Goal: Communication & Community: Answer question/provide support

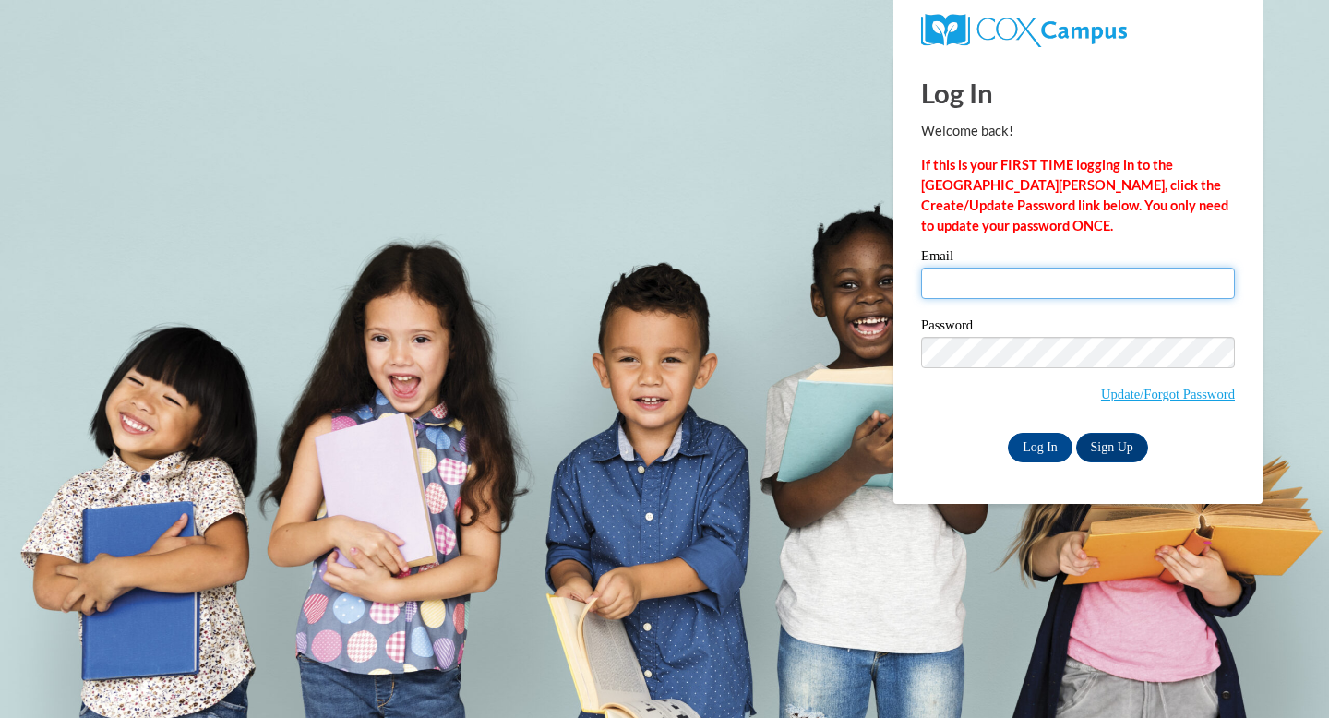
click at [1006, 294] on input "Email" at bounding box center [1078, 283] width 314 height 31
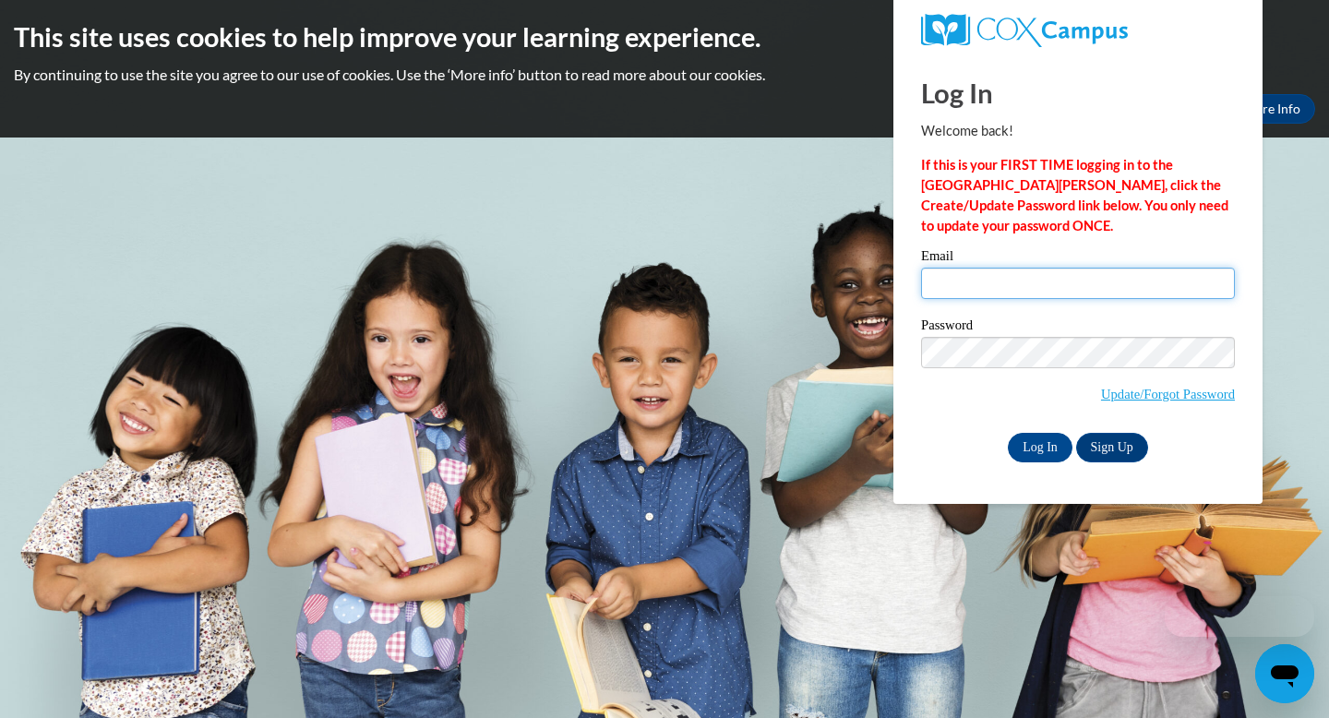
type input "[EMAIL_ADDRESS][DOMAIN_NAME]"
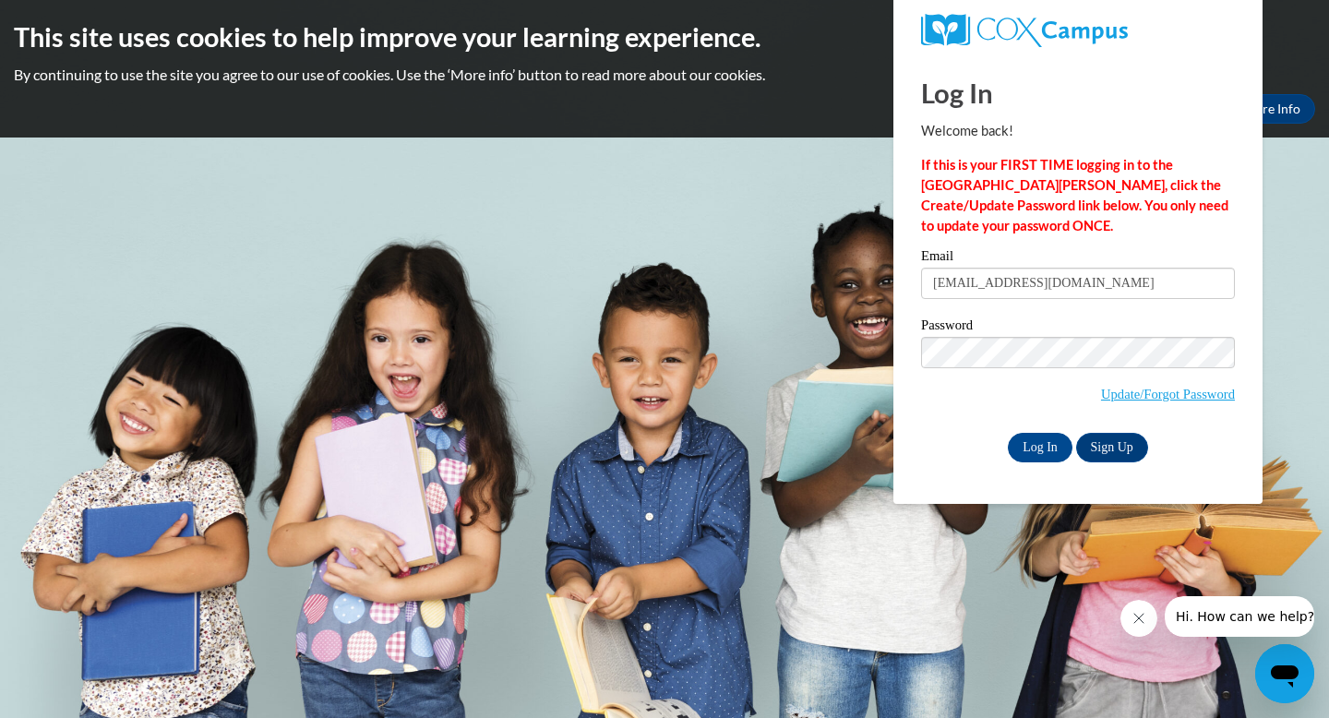
click at [926, 433] on div "Log In Sign Up" at bounding box center [1078, 448] width 314 height 30
click at [1039, 447] on input "Log In" at bounding box center [1040, 448] width 65 height 30
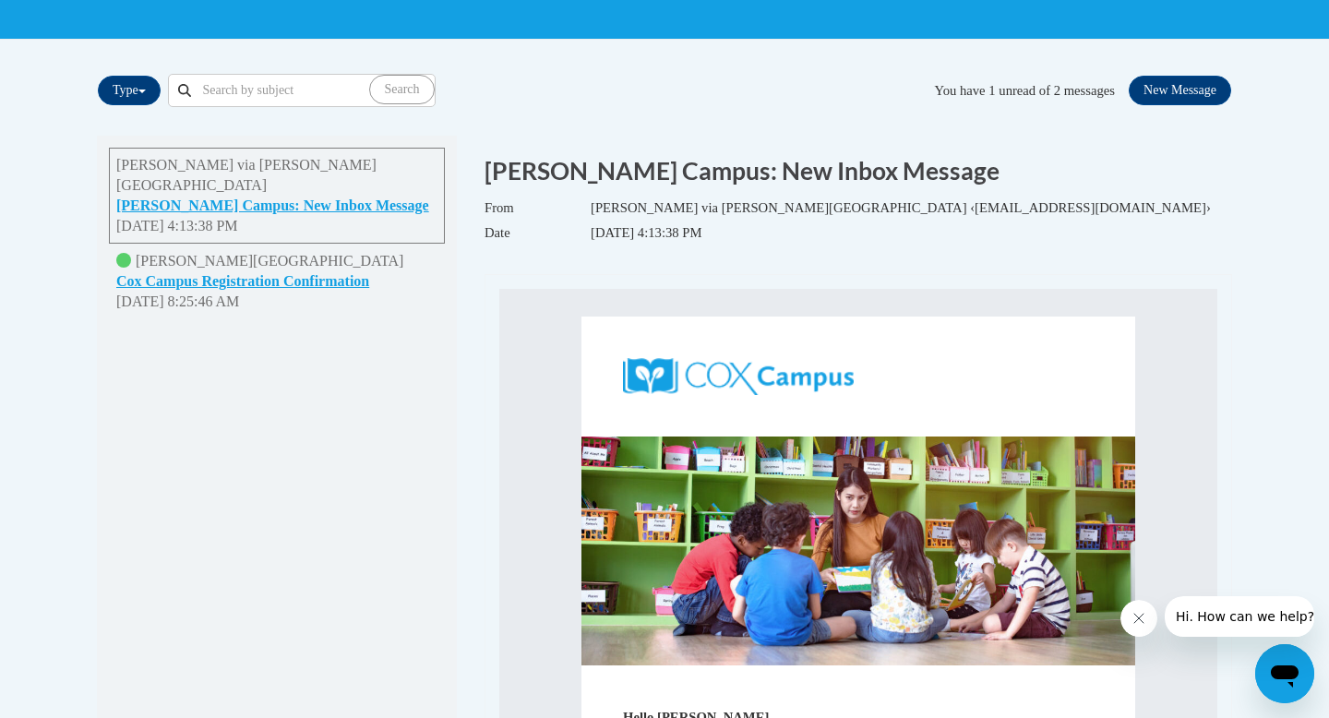
scroll to position [353, 0]
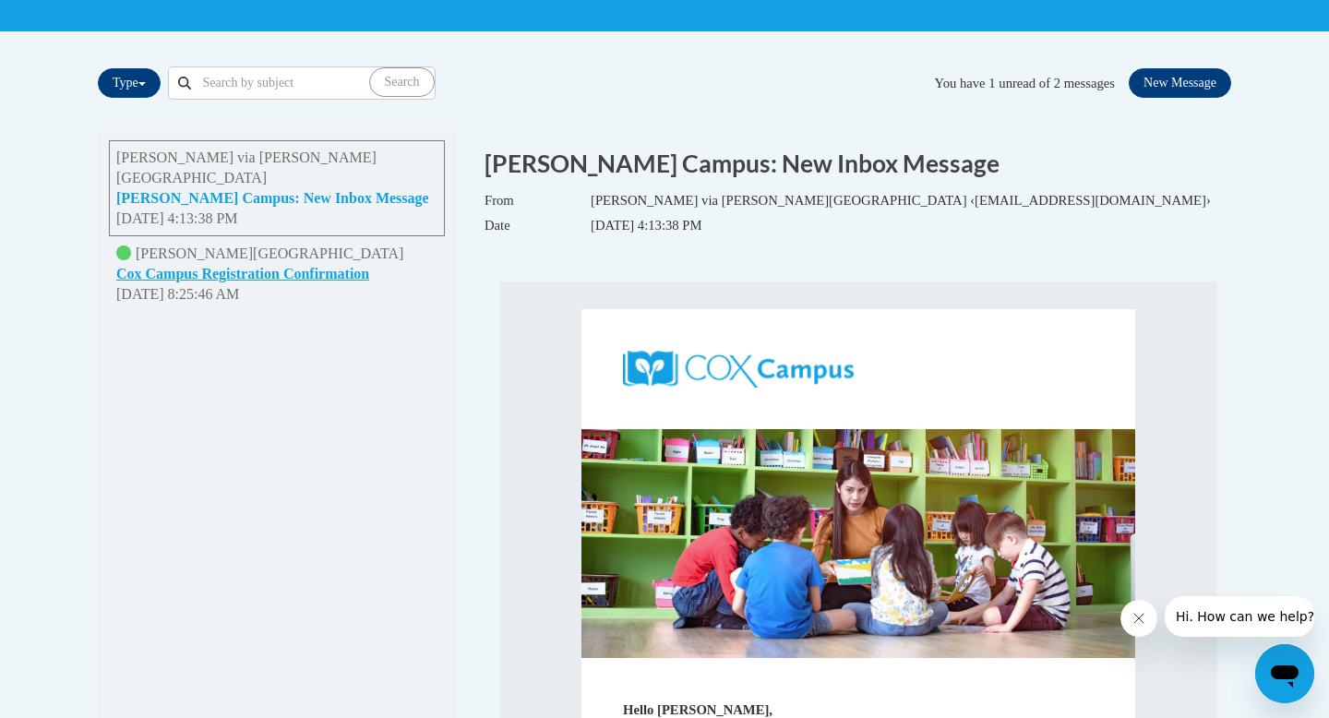
click at [272, 188] on button "Cox Campus: New Inbox Message" at bounding box center [272, 198] width 313 height 20
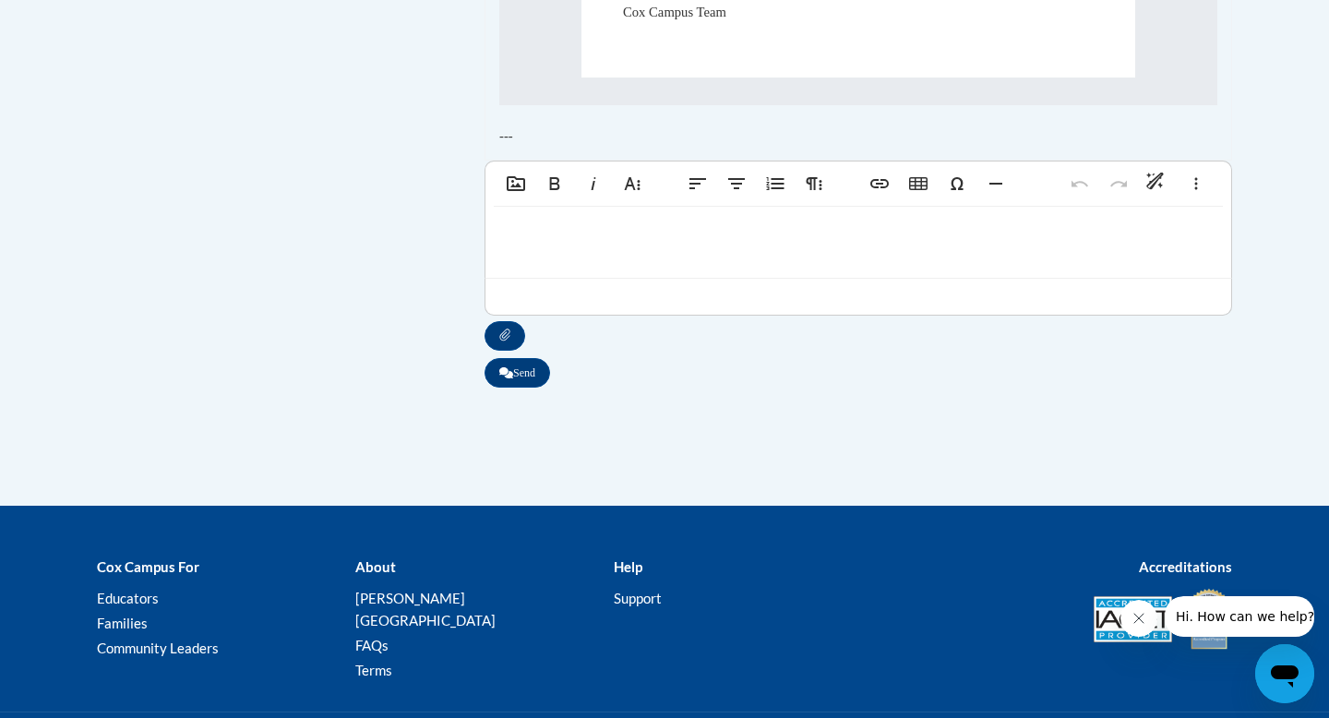
scroll to position [1409, 0]
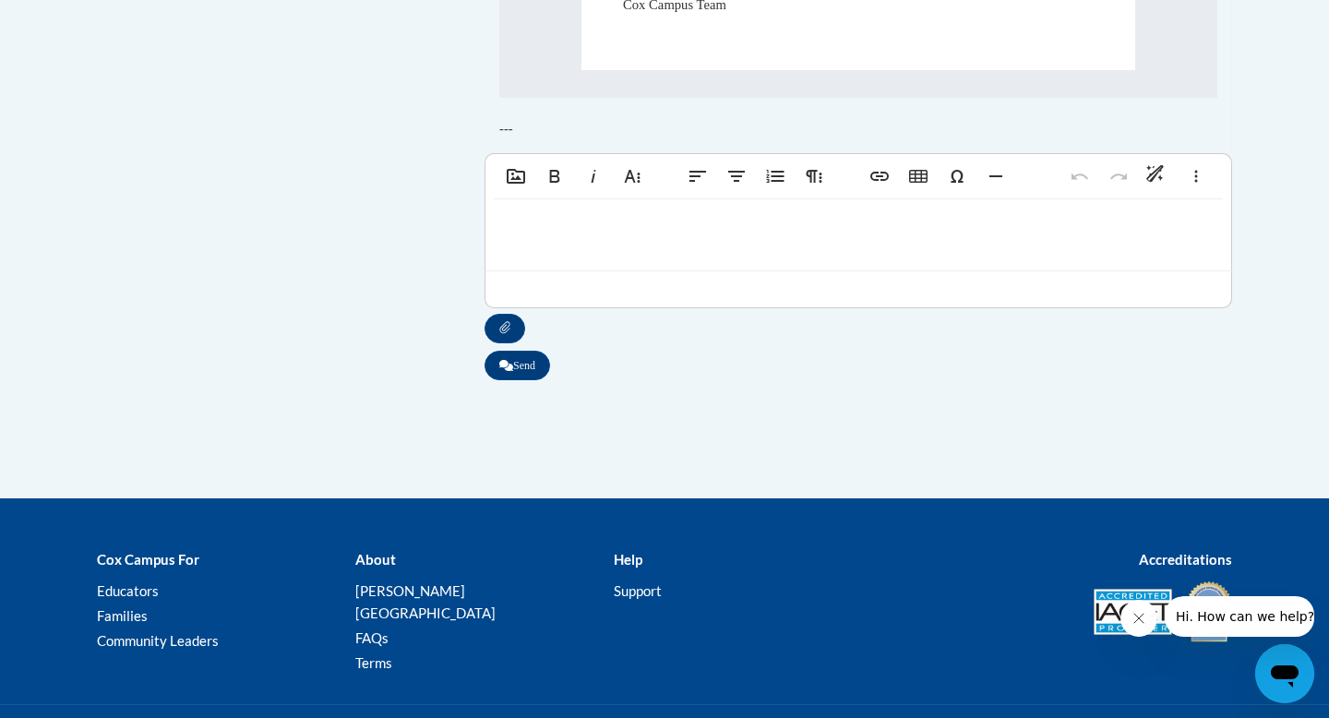
click at [529, 224] on p at bounding box center [858, 228] width 709 height 20
type textarea "<p>re</p>"
type textarea "<p>Received</p>"
click at [529, 365] on button "Send" at bounding box center [517, 366] width 66 height 30
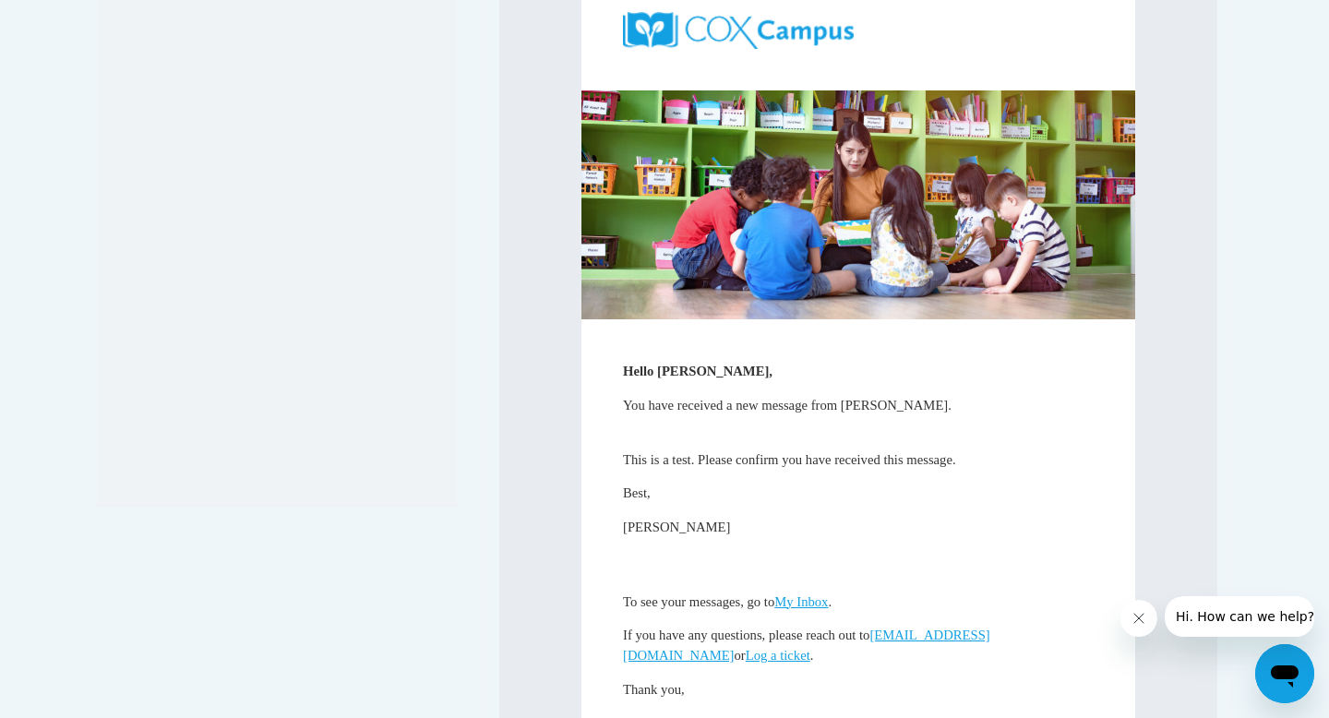
scroll to position [0, 0]
